Goal: Information Seeking & Learning: Understand process/instructions

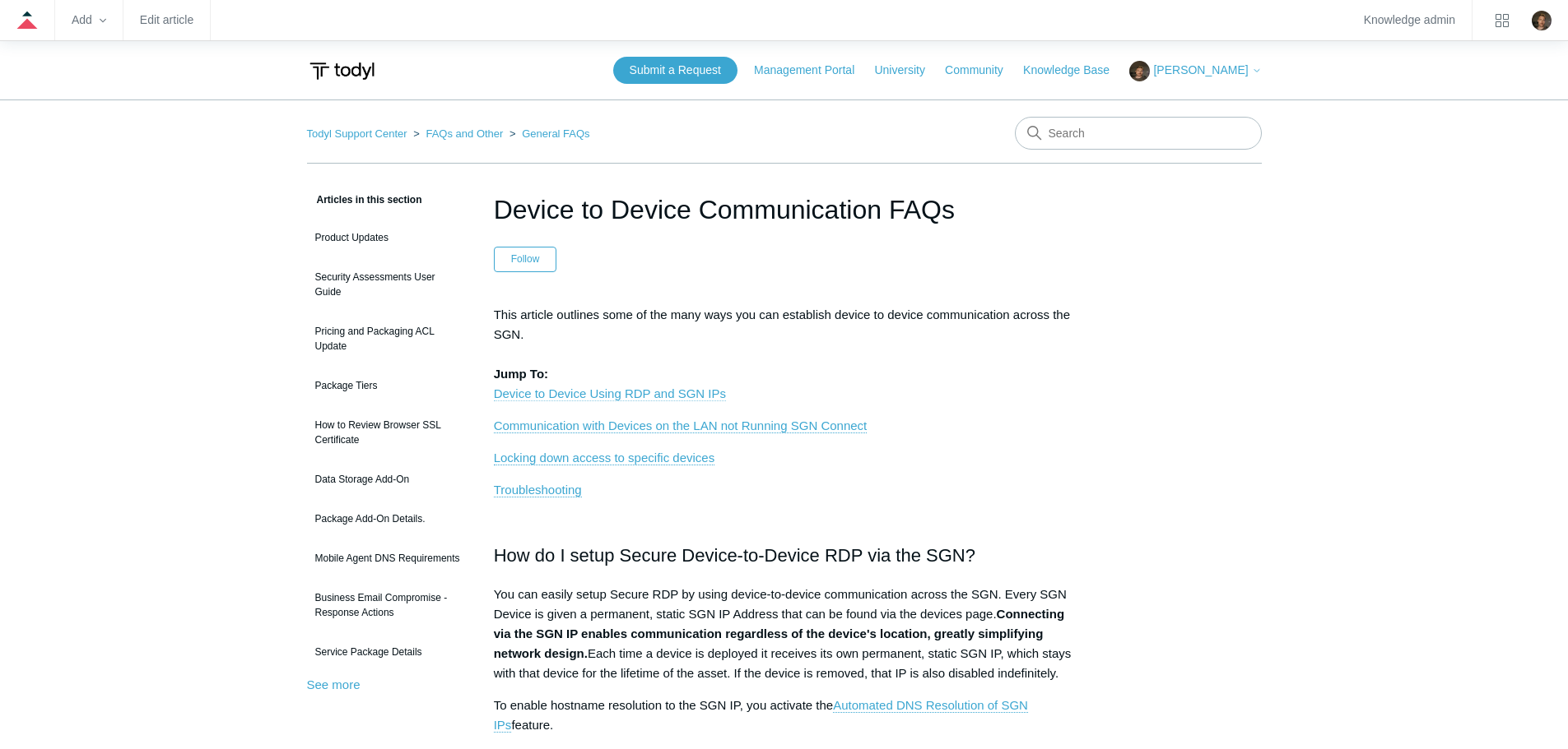
click at [659, 393] on link "Device to Device Using RDP and SGN IPs" at bounding box center [610, 394] width 232 height 15
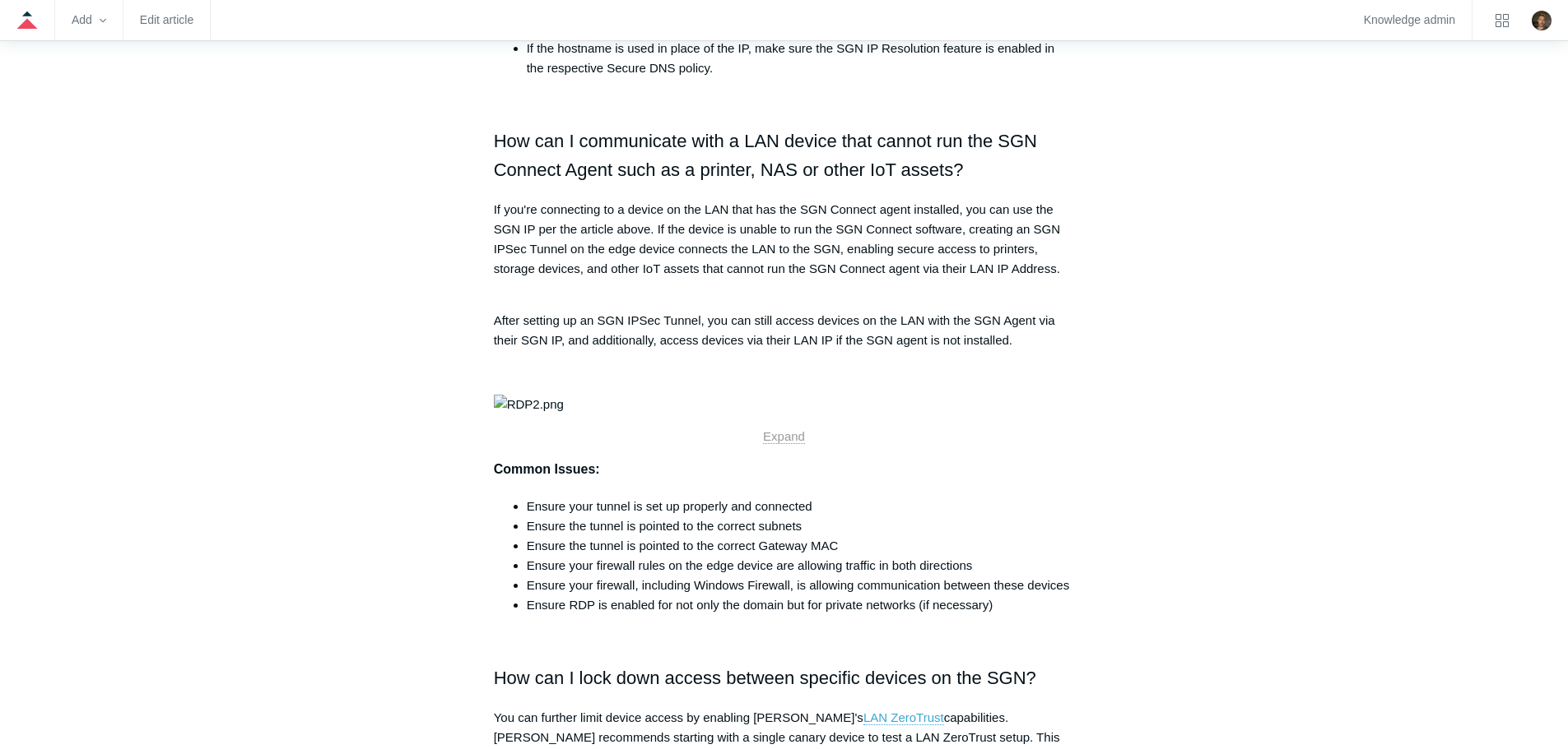
scroll to position [911, 0]
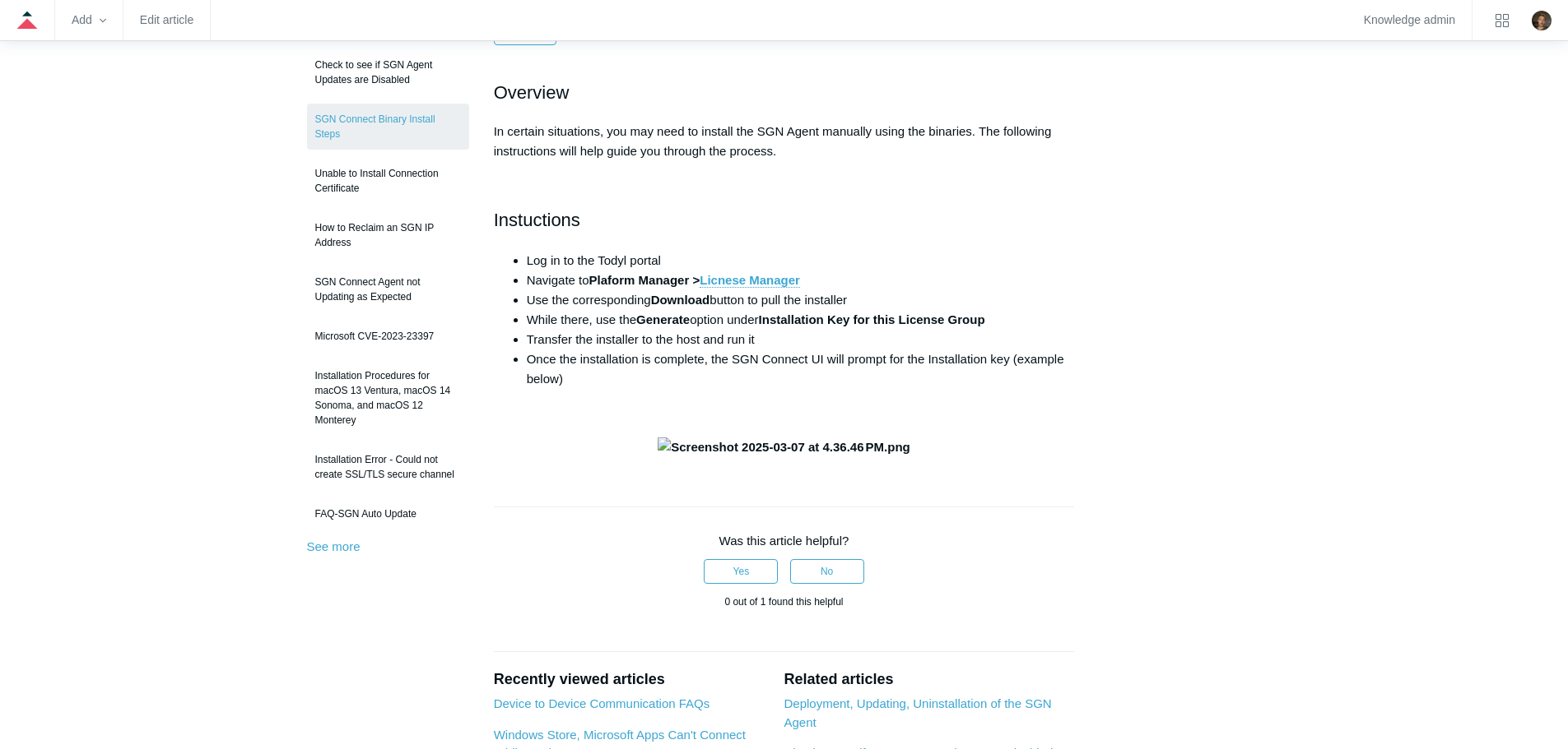
scroll to position [231, 0]
